Goal: Navigation & Orientation: Find specific page/section

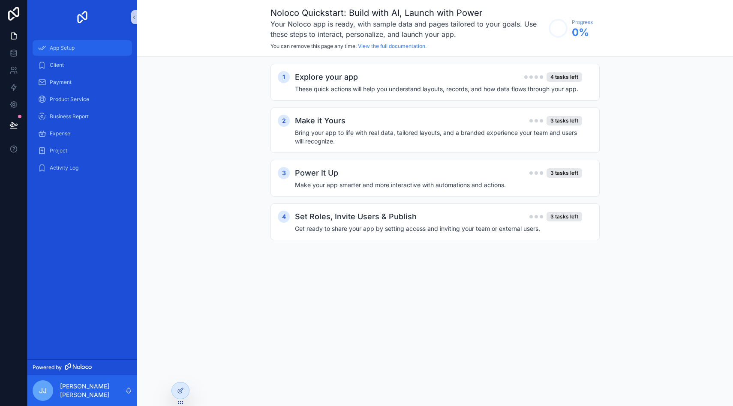
click at [48, 46] on div "App Setup" at bounding box center [82, 48] width 89 height 14
click at [52, 66] on span "Client" at bounding box center [57, 65] width 14 height 7
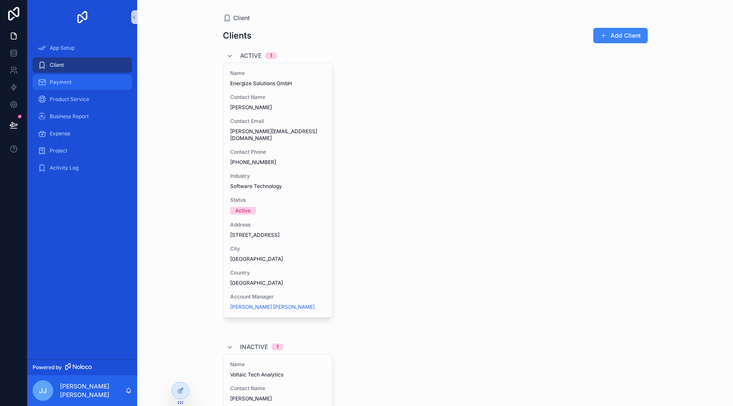
click at [70, 81] on span "Payment" at bounding box center [61, 82] width 22 height 7
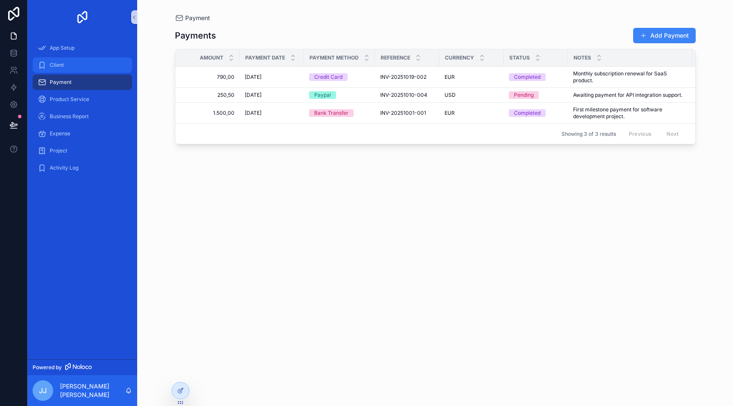
click at [76, 66] on div "Client" at bounding box center [82, 65] width 89 height 14
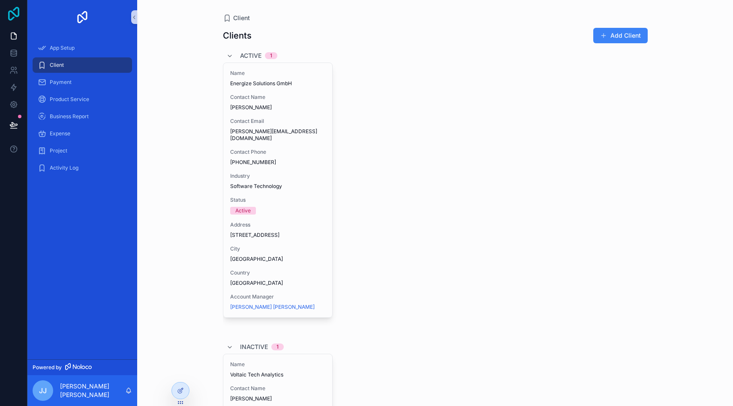
click at [7, 16] on icon at bounding box center [13, 14] width 17 height 14
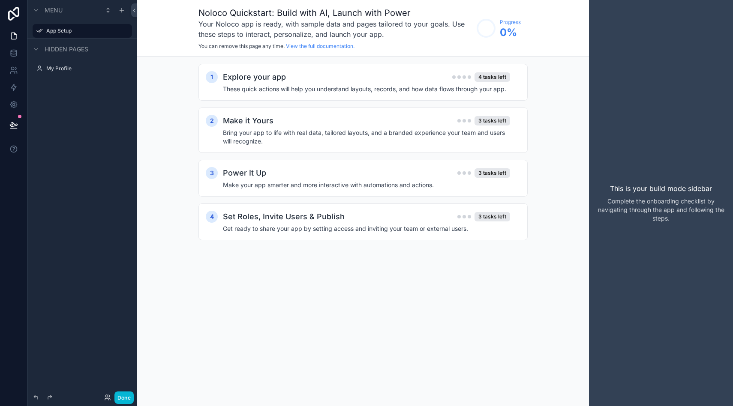
click at [88, 45] on span "Hidden pages" at bounding box center [67, 49] width 44 height 9
click at [13, 59] on link at bounding box center [13, 53] width 27 height 17
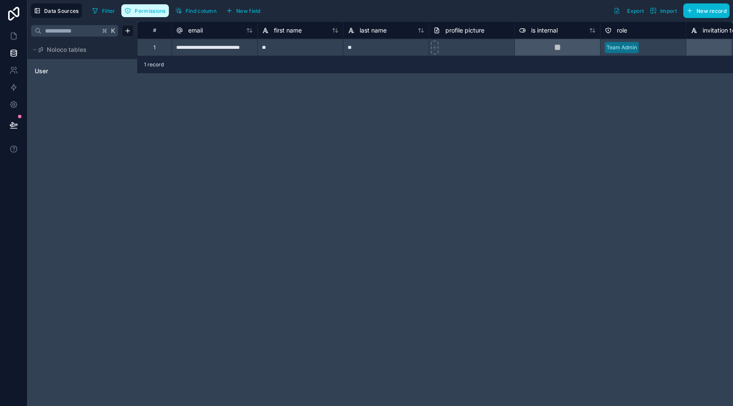
click at [157, 9] on span "Permissions" at bounding box center [150, 11] width 31 height 6
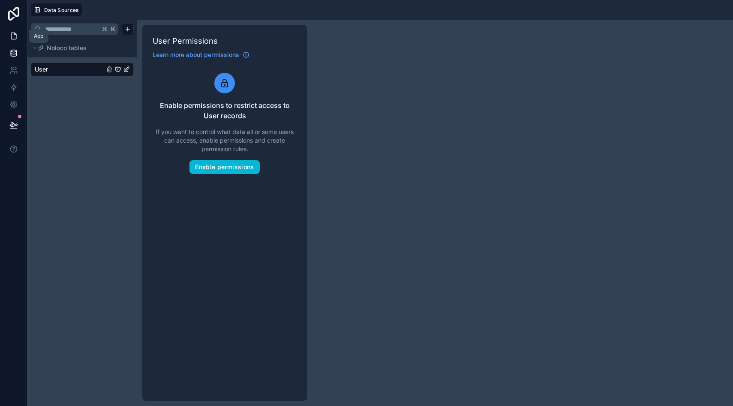
click at [16, 35] on icon at bounding box center [13, 36] width 5 height 6
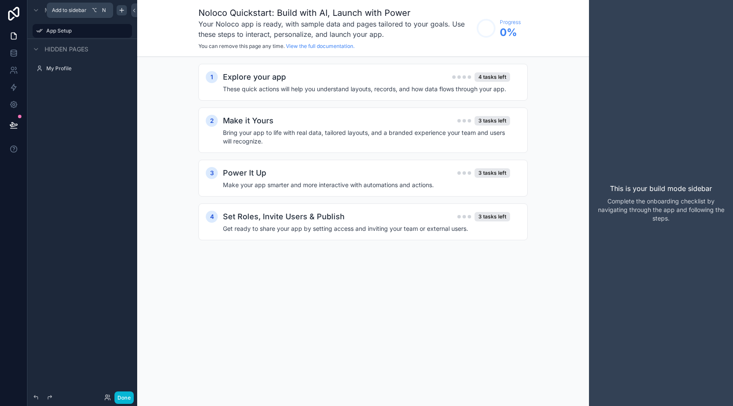
click at [123, 10] on icon "scrollable content" at bounding box center [121, 10] width 7 height 7
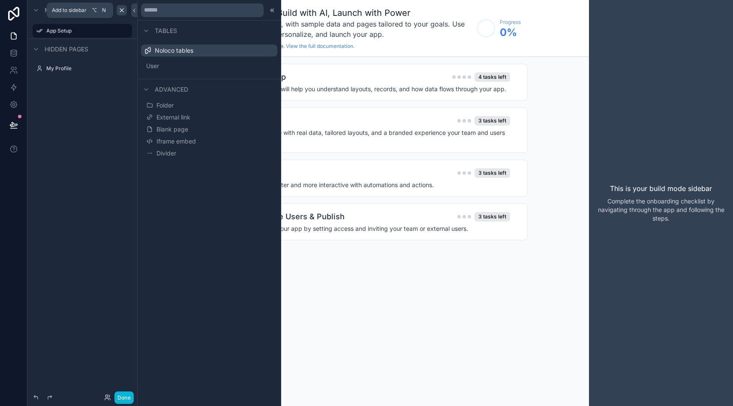
click at [123, 10] on icon "scrollable content" at bounding box center [121, 10] width 7 height 7
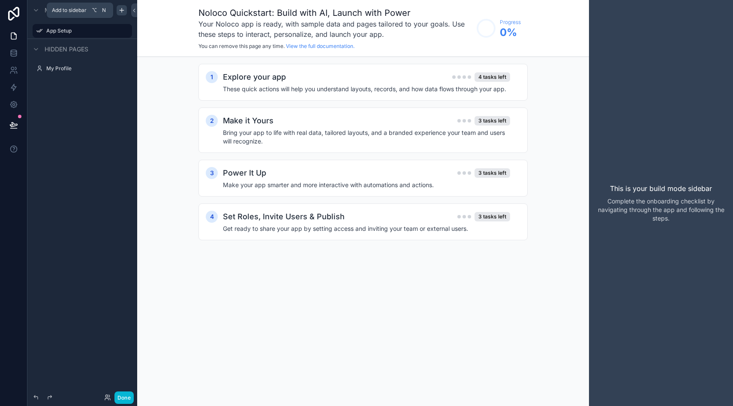
click at [123, 10] on icon "scrollable content" at bounding box center [121, 10] width 7 height 7
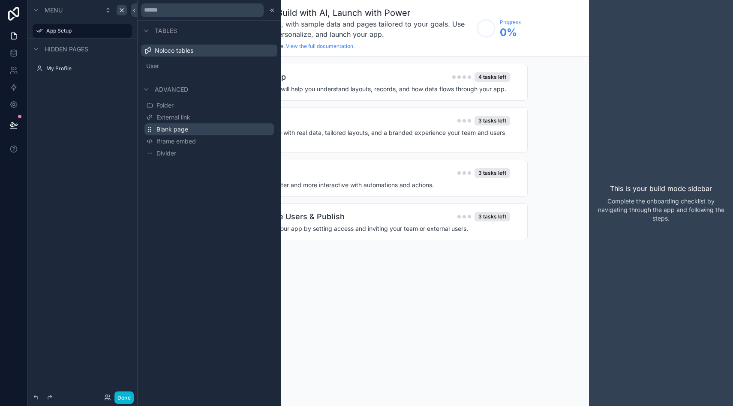
click at [166, 125] on span "Blank page" at bounding box center [172, 129] width 32 height 9
